Goal: Task Accomplishment & Management: Manage account settings

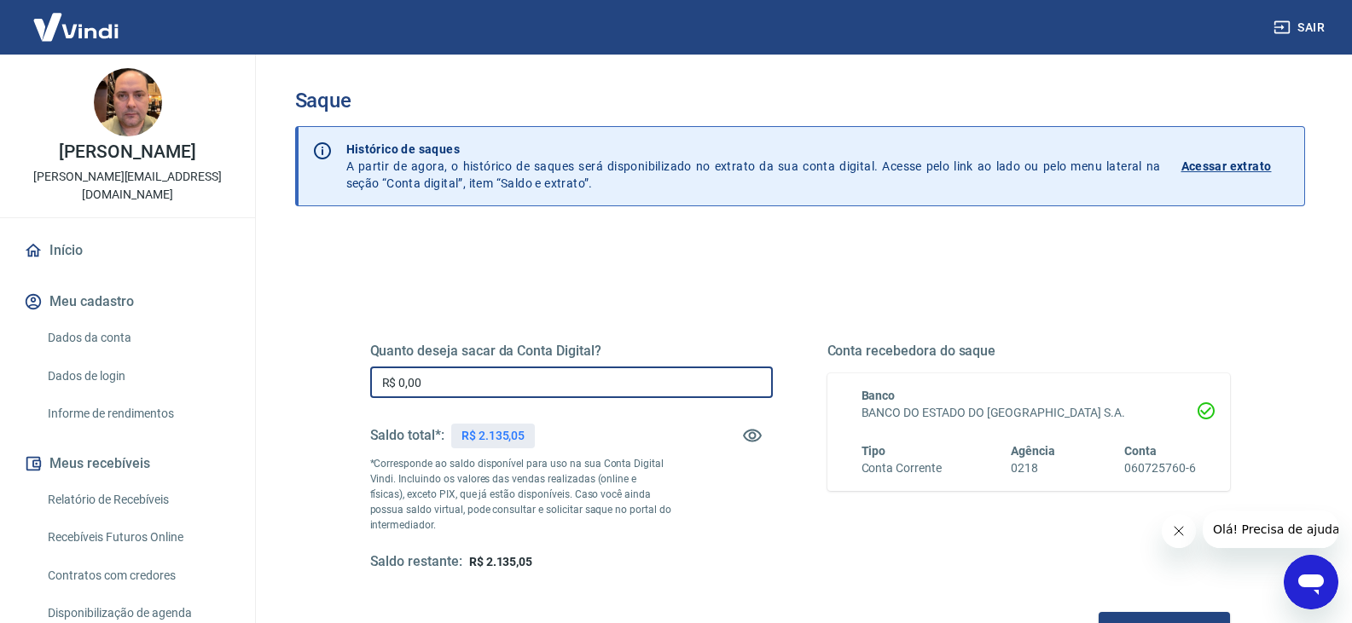
click at [501, 373] on input "R$ 0,00" at bounding box center [571, 383] width 402 height 32
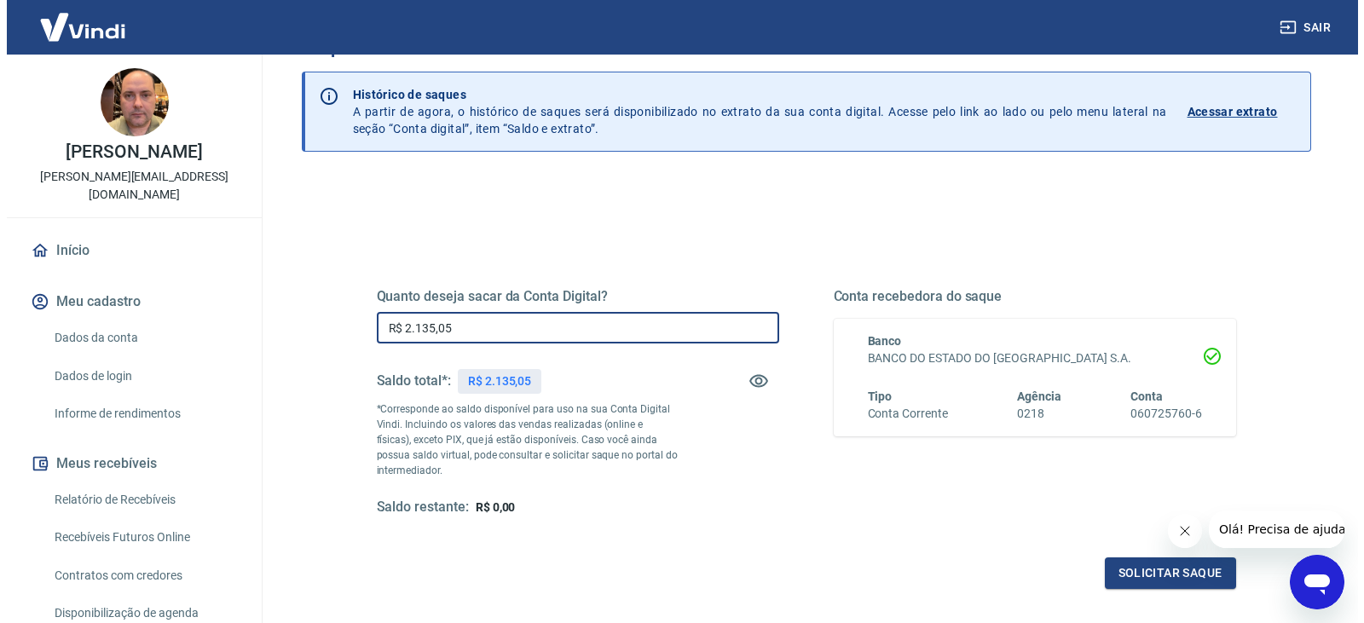
scroll to position [85, 0]
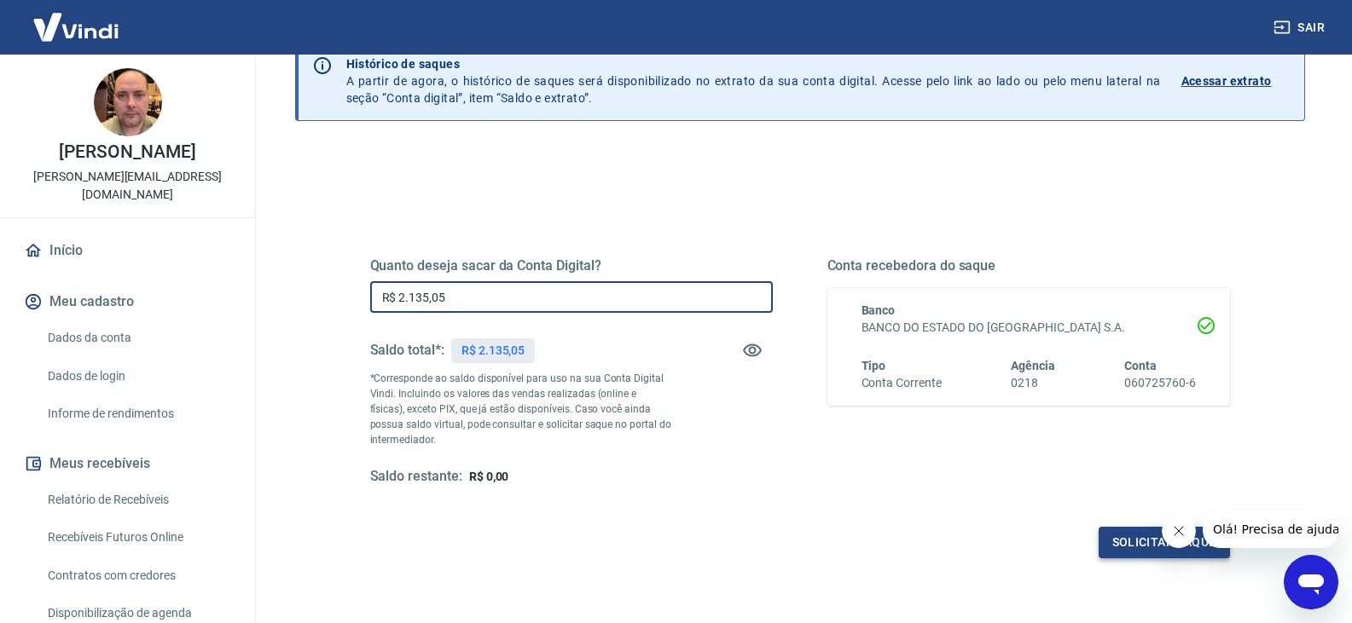
type input "R$ 2.135,05"
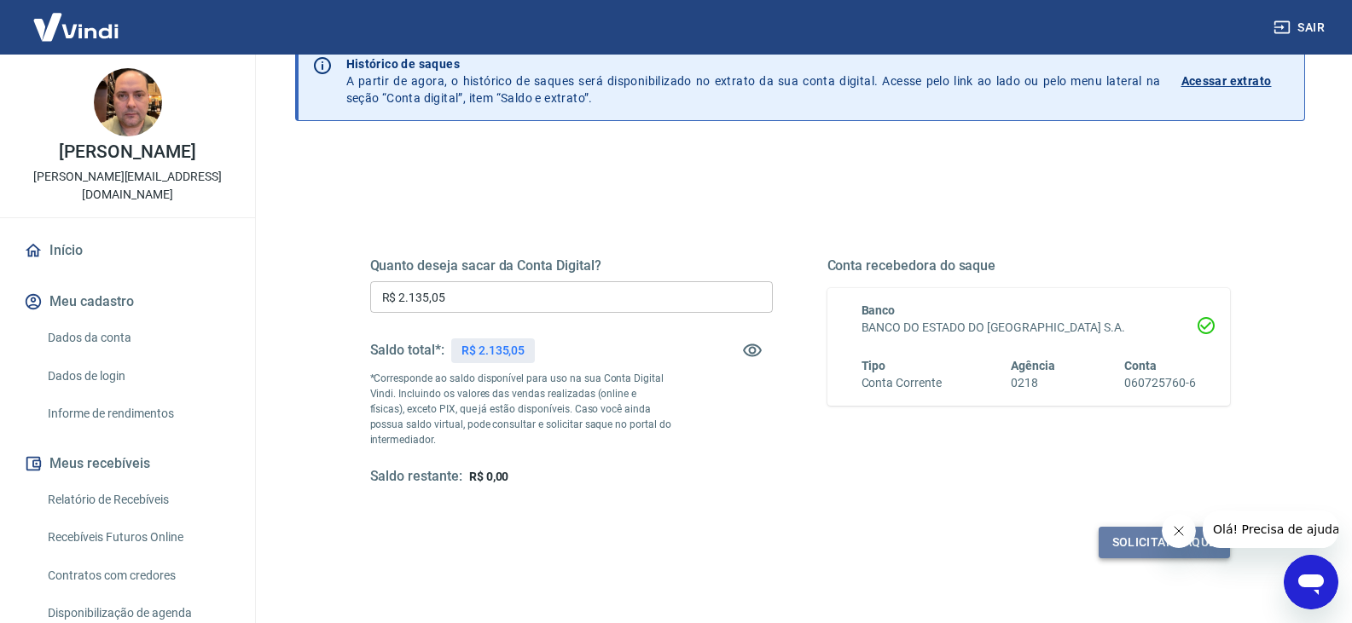
click at [1117, 538] on button "Solicitar saque" at bounding box center [1163, 543] width 131 height 32
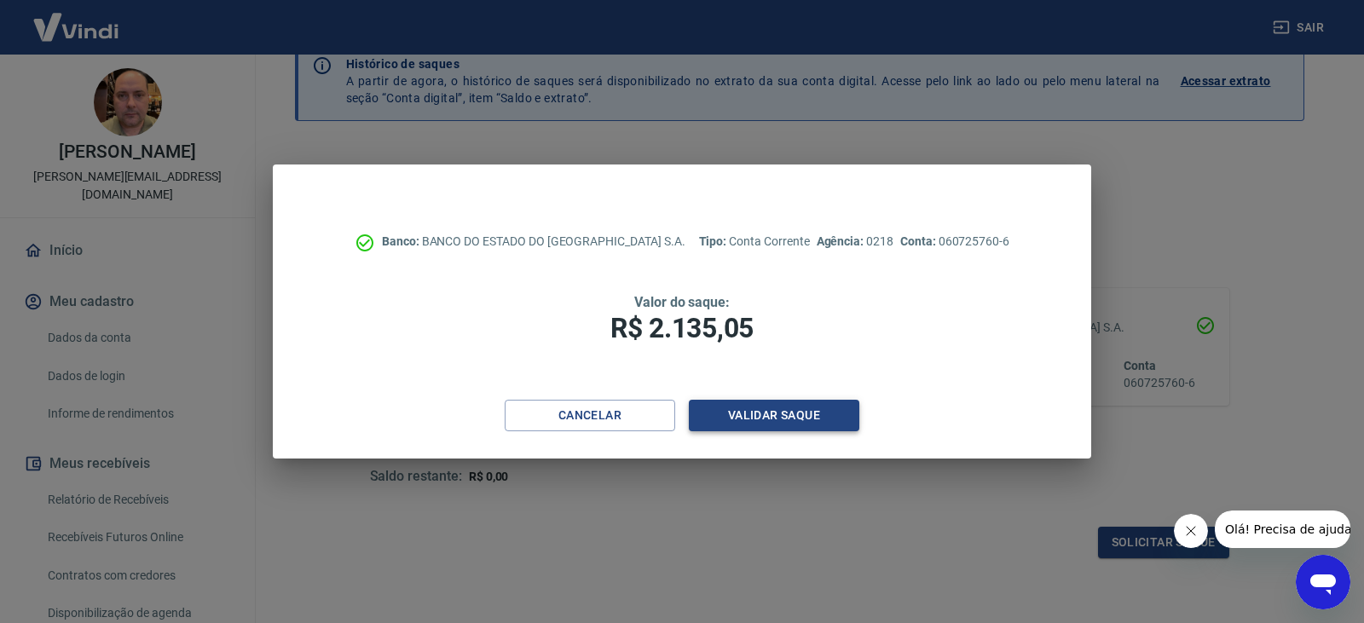
click at [781, 416] on button "Validar saque" at bounding box center [774, 416] width 171 height 32
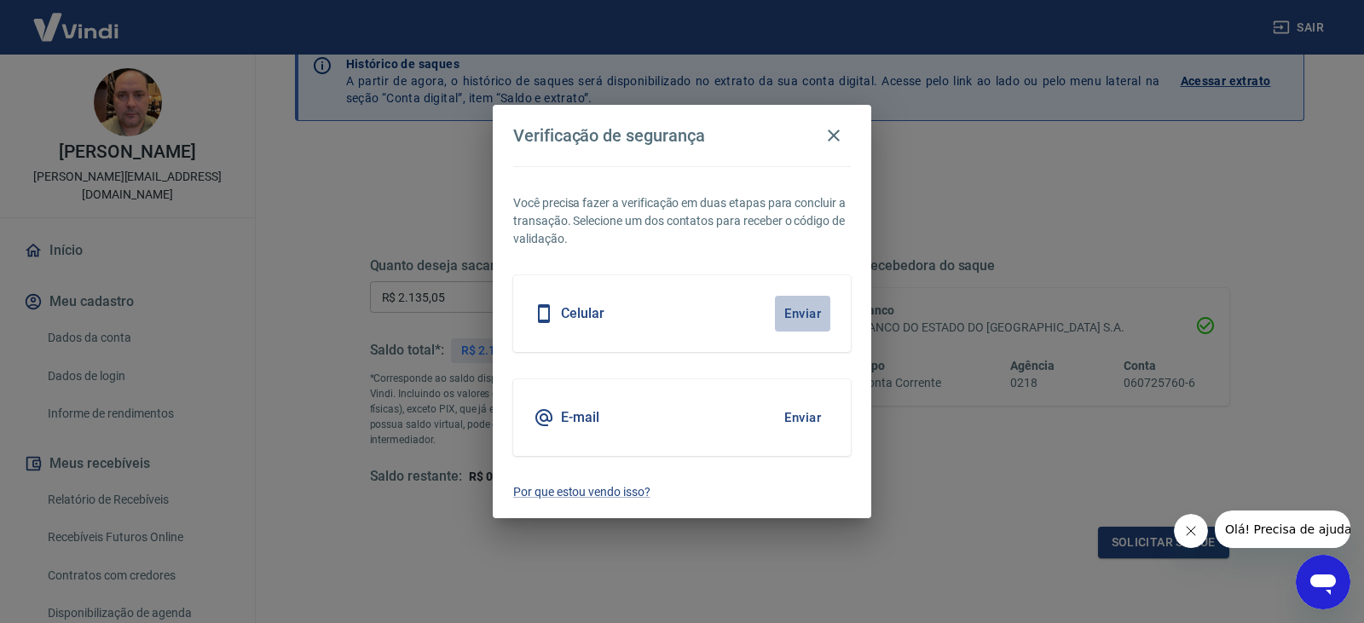
click at [810, 318] on button "Enviar" at bounding box center [802, 314] width 55 height 36
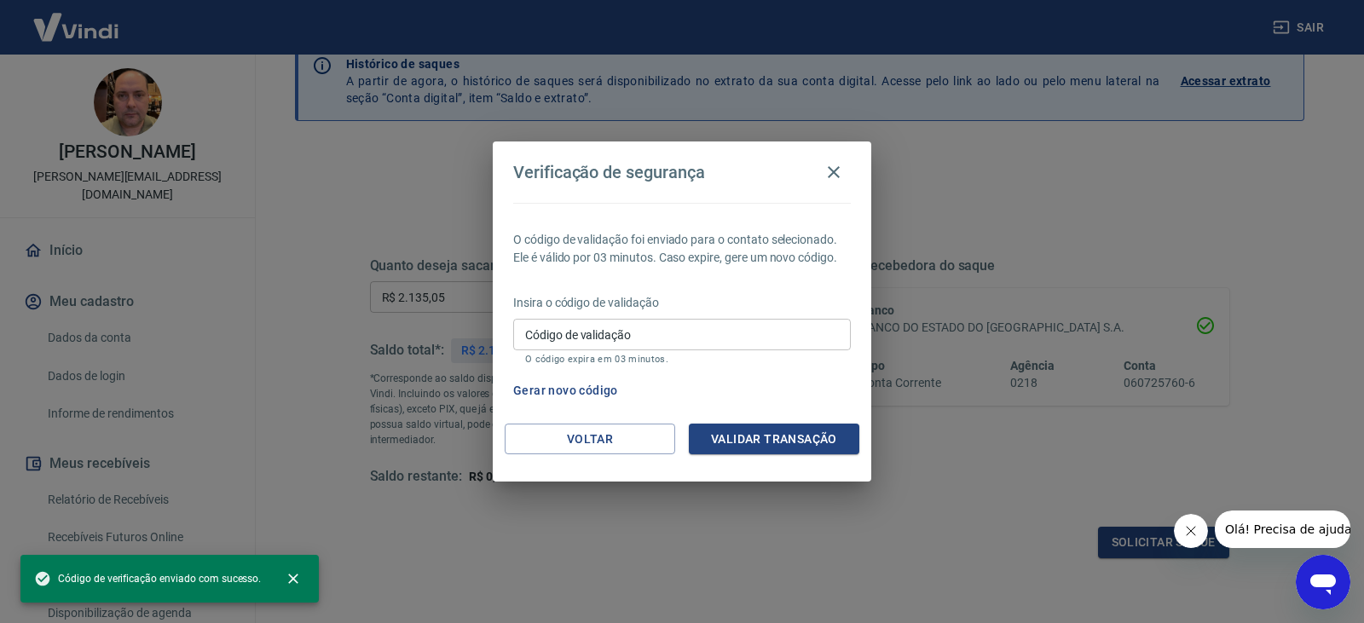
click at [586, 335] on input "Código de validação" at bounding box center [682, 335] width 338 height 32
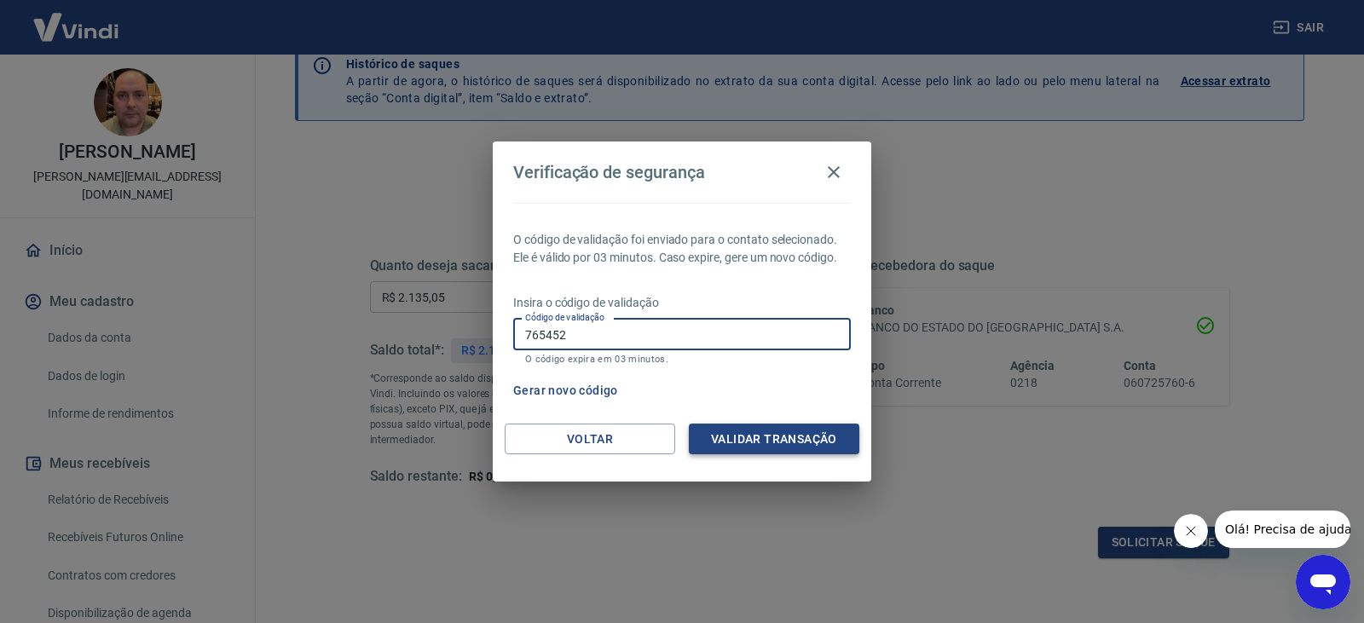
type input "765452"
click at [778, 443] on button "Validar transação" at bounding box center [774, 440] width 171 height 32
